Goal: Task Accomplishment & Management: Manage account settings

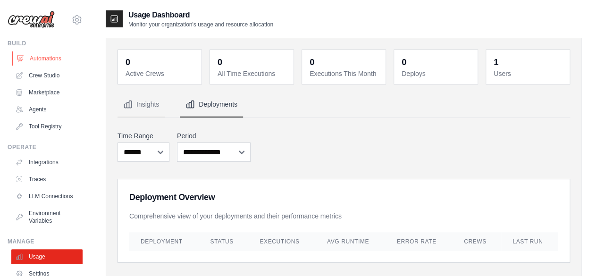
click at [46, 53] on link "Automations" at bounding box center [47, 58] width 71 height 15
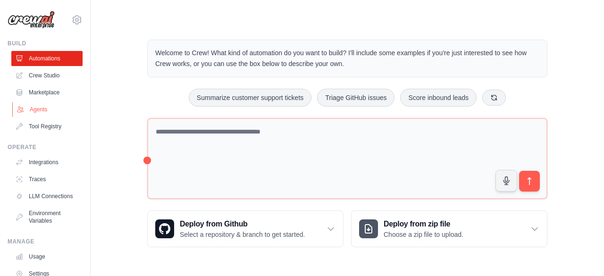
click at [39, 112] on link "Agents" at bounding box center [47, 109] width 71 height 15
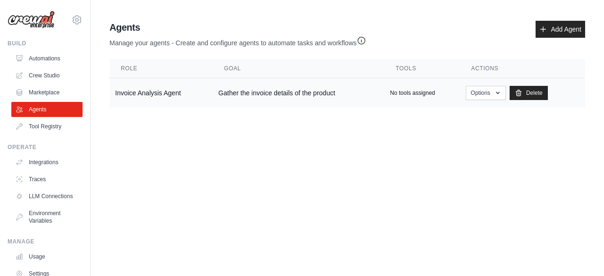
click at [165, 96] on td "Invoice Analysis Agent" at bounding box center [161, 93] width 103 height 30
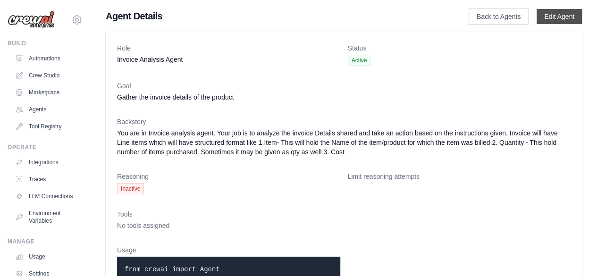
click at [563, 14] on link "Edit Agent" at bounding box center [559, 16] width 45 height 15
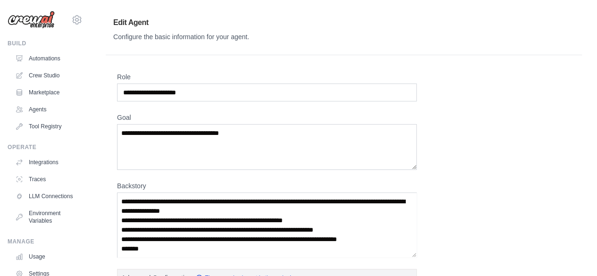
scroll to position [242, 0]
